Goal: Task Accomplishment & Management: Use online tool/utility

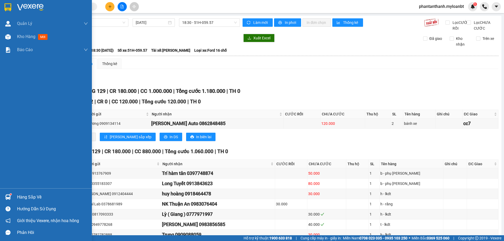
drag, startPoint x: 12, startPoint y: 36, endPoint x: 144, endPoint y: 2, distance: 135.8
click at [12, 36] on div at bounding box center [7, 36] width 9 height 9
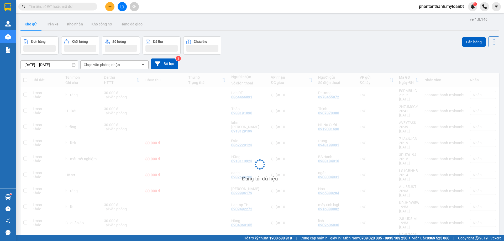
click at [316, 50] on div "Đơn hàng Khối lượng Số lượng Đã thu Chưa thu Lên hàng" at bounding box center [259, 45] width 479 height 18
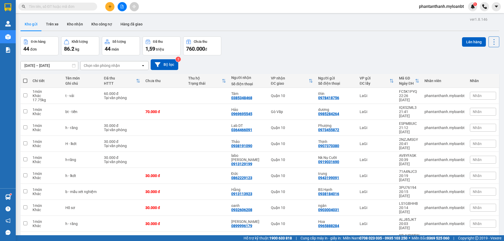
click at [312, 55] on div "[DATE] – [DATE] Press the down arrow key to interact with the calendar and sele…" at bounding box center [259, 64] width 479 height 19
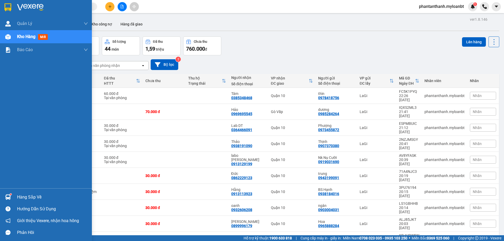
click at [5, 192] on div "Hàng sắp về" at bounding box center [46, 197] width 92 height 12
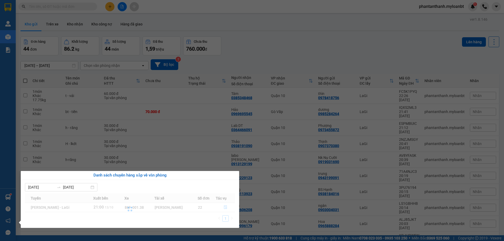
click at [6, 196] on div "Quản [PERSON_NAME] lý giao nhận mới Kho hàng mới Báo cáo Mẫu 1: Báo cáo dòng ti…" at bounding box center [8, 120] width 16 height 241
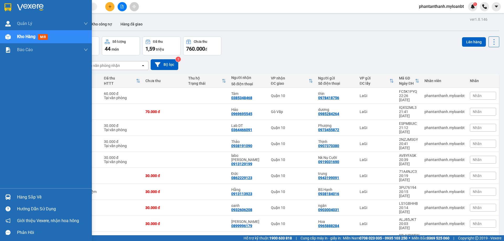
click at [13, 195] on div "Hàng sắp về" at bounding box center [46, 197] width 92 height 12
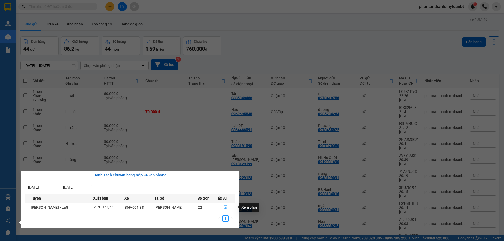
click at [226, 207] on icon "file-done" at bounding box center [225, 208] width 3 height 4
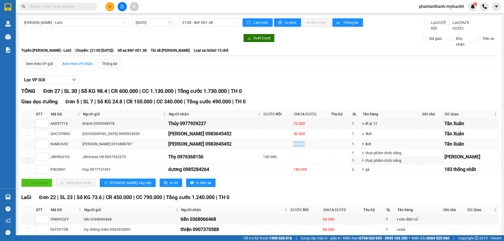
drag, startPoint x: 291, startPoint y: 151, endPoint x: 256, endPoint y: 147, distance: 34.9
click at [256, 147] on tr "BAMCIU5C kim nguyên 0916888787 [PERSON_NAME] 0983645452 60.000 1 t- lkdt [GEOGR…" at bounding box center [260, 144] width 477 height 10
click at [265, 139] on td at bounding box center [277, 134] width 30 height 10
drag, startPoint x: 290, startPoint y: 148, endPoint x: 273, endPoint y: 138, distance: 19.4
click at [273, 138] on tbody "A6R57Y1X khánh 0399398978 Thúy 0977929227 70.000 1 c-đt ip 12 Tân Xuân QHCCPWDC…" at bounding box center [260, 147] width 477 height 56
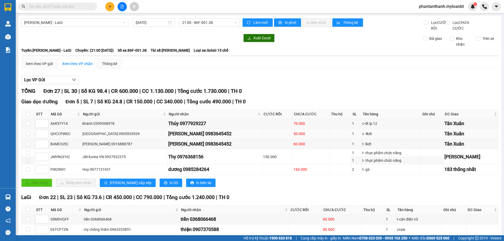
click at [271, 139] on td at bounding box center [277, 134] width 30 height 10
click at [268, 148] on td at bounding box center [277, 144] width 30 height 10
click at [262, 149] on td at bounding box center [277, 144] width 30 height 10
click at [60, 147] on div "BAMCIU5C" at bounding box center [65, 144] width 30 height 6
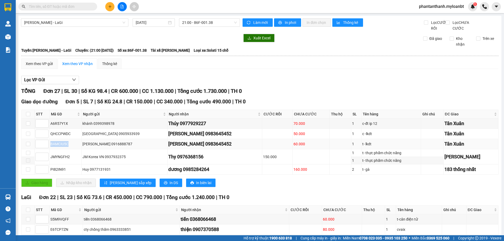
click at [60, 147] on div "BAMCIU5C" at bounding box center [65, 144] width 30 height 6
copy div "BAMCIU5C"
click at [62, 7] on input "text" at bounding box center [60, 7] width 62 height 6
paste input "BAMCIU5C"
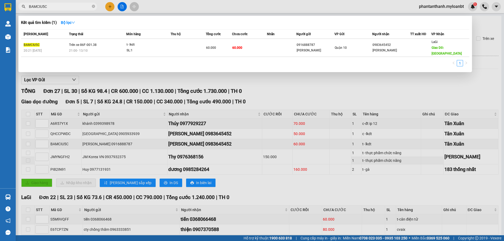
type input "BAMCIU5C"
click at [267, 87] on div at bounding box center [252, 120] width 504 height 241
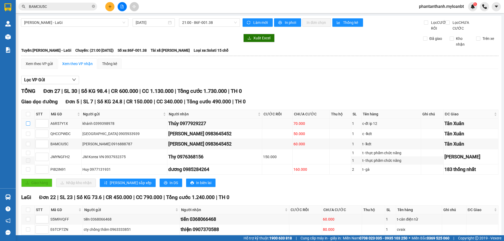
click at [29, 126] on input "checkbox" at bounding box center [28, 124] width 4 height 4
checkbox input "true"
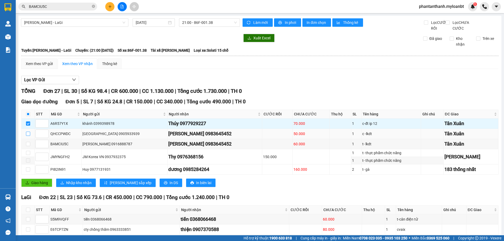
click at [28, 136] on input "checkbox" at bounding box center [28, 134] width 4 height 4
checkbox input "true"
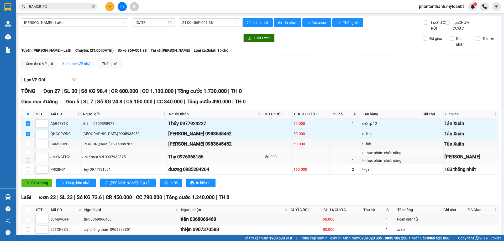
click at [29, 155] on input "checkbox" at bounding box center [28, 153] width 4 height 4
checkbox input "true"
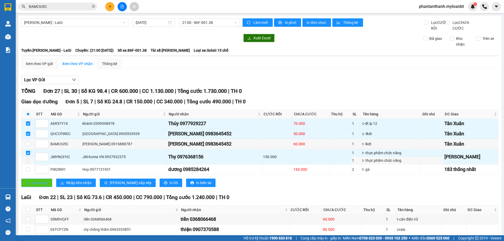
click at [44, 186] on span "Giao hàng" at bounding box center [39, 183] width 17 height 6
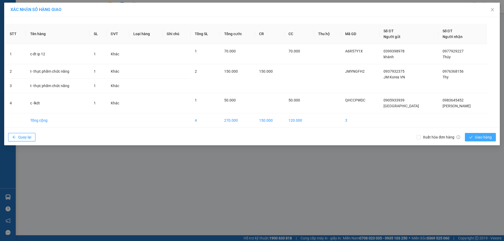
click at [477, 133] on button "Giao hàng" at bounding box center [480, 137] width 31 height 8
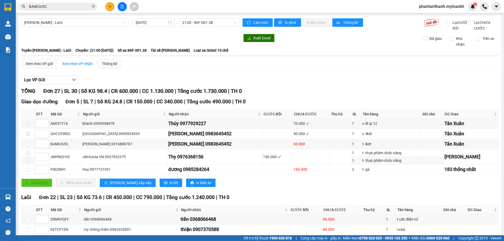
click at [353, 95] on div "TỔNG Đơn 27 | SL 30 | Số KG 98.4 | CR 600.000 | CC 1.130.000 | Tổng cước 1.730.…" at bounding box center [259, 91] width 477 height 8
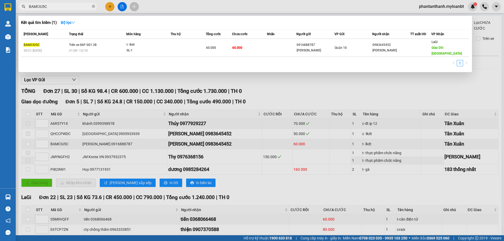
click at [63, 4] on input "BAMCIU5C" at bounding box center [60, 7] width 62 height 6
click at [95, 147] on div at bounding box center [252, 120] width 504 height 241
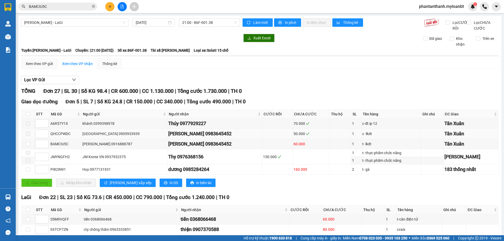
click at [62, 137] on div "QHCCPWDC" at bounding box center [65, 134] width 30 height 6
copy div "QHCCPWDC"
click at [69, 8] on input "BAMCIU5C" at bounding box center [60, 7] width 62 height 6
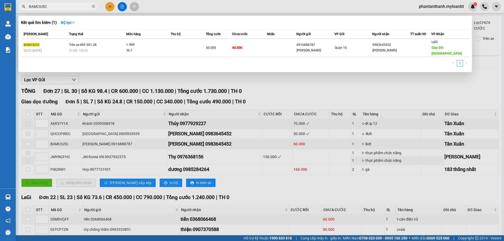
click at [69, 8] on input "BAMCIU5C" at bounding box center [60, 7] width 62 height 6
paste input "QHCCPWD"
click at [59, 6] on input "QHCCPWDC" at bounding box center [60, 7] width 62 height 6
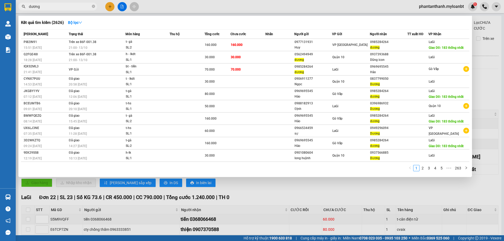
type input "dương"
click at [219, 4] on div at bounding box center [252, 120] width 504 height 241
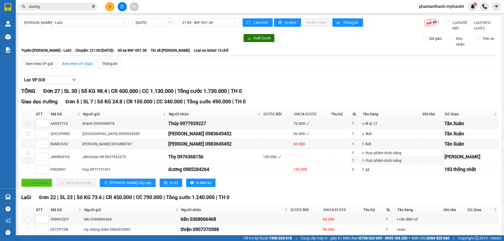
click at [92, 8] on icon "close-circle" at bounding box center [93, 6] width 3 height 3
drag, startPoint x: 328, startPoint y: 130, endPoint x: 167, endPoint y: 126, distance: 160.7
click at [167, 126] on tr "A6R57Y1X khánh 0399398978 Thúy 0977929227 70.000 1 c-đt ip 12 [GEOGRAPHIC_DATA]" at bounding box center [260, 124] width 477 height 10
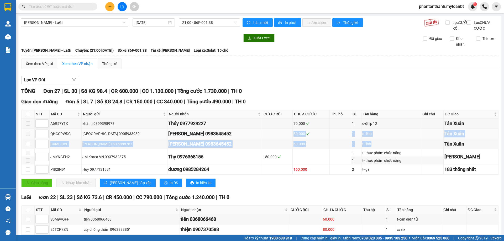
drag, startPoint x: 373, startPoint y: 150, endPoint x: 254, endPoint y: 142, distance: 119.2
click at [254, 142] on tbody "A6R57Y1X khánh 0399398978 Thúy 0977929227 70.000 1 c-đt ip 12 Tân Xuân QHCCPWDC…" at bounding box center [260, 147] width 477 height 56
click at [262, 146] on td at bounding box center [277, 144] width 30 height 10
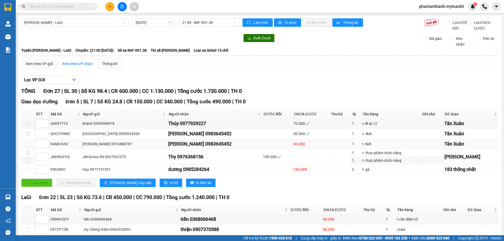
click at [268, 148] on td at bounding box center [277, 144] width 30 height 10
drag, startPoint x: 266, startPoint y: 164, endPoint x: 242, endPoint y: 167, distance: 24.6
click at [242, 157] on tr "JMYNGFH2 JM Korea VN 0937932375 Thy 0976368156 150.000 1 t- thực phẩm chức năng…" at bounding box center [260, 153] width 477 height 8
click at [241, 161] on div "Thy 0976368156" at bounding box center [214, 156] width 93 height 7
drag, startPoint x: 245, startPoint y: 164, endPoint x: 232, endPoint y: 164, distance: 12.9
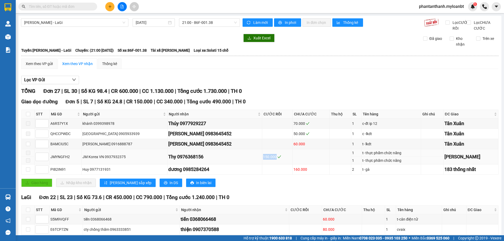
click at [235, 157] on tr "JMYNGFH2 JM Korea VN 0937932375 Thy 0976368156 150.000 1 t- thực phẩm chức năng…" at bounding box center [260, 153] width 477 height 8
click at [381, 164] on div "t- thực phẩm chức năng" at bounding box center [391, 161] width 58 height 6
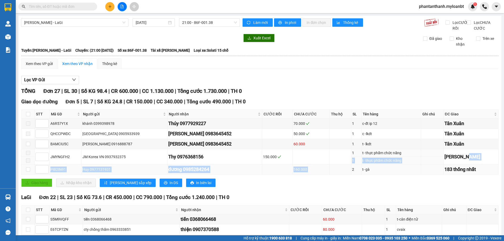
drag, startPoint x: 462, startPoint y: 165, endPoint x: 328, endPoint y: 171, distance: 134.5
click at [329, 171] on tbody "A6R57Y1X khánh 0399398978 Thúy 0977929227 70.000 1 c-đt ip 12 Tân Xuân QHCCPWDC…" at bounding box center [260, 147] width 477 height 56
click at [330, 165] on td at bounding box center [340, 156] width 21 height 15
